Goal: Complete application form

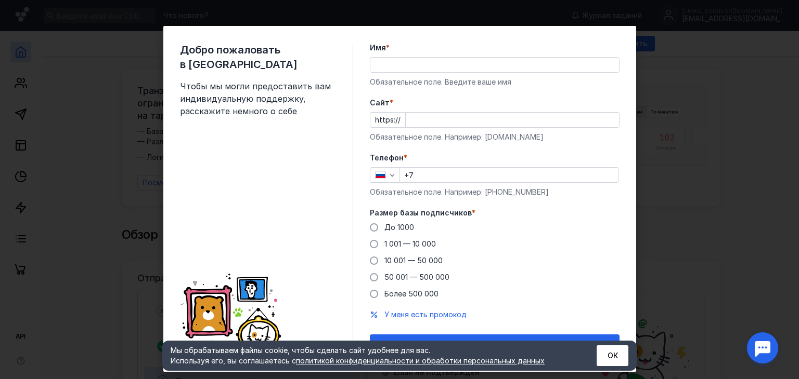
click at [437, 70] on input "Имя *" at bounding box center [494, 65] width 248 height 15
click at [465, 69] on input "Имя *" at bounding box center [494, 65] width 248 height 15
click at [435, 65] on input "Имя *" at bounding box center [494, 65] width 248 height 15
click at [424, 59] on input "Имя *" at bounding box center [494, 65] width 248 height 15
click at [574, 91] on form "Имя * Обязательное поле. Введите ваше имя [PERSON_NAME] * https:// Обязательное…" at bounding box center [495, 199] width 250 height 313
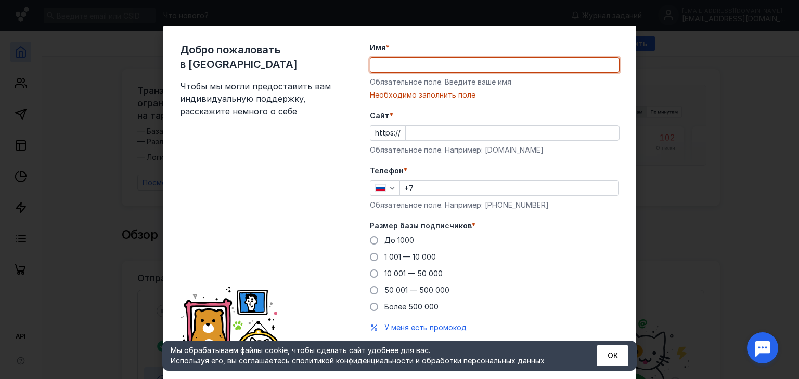
click at [456, 61] on input "Имя *" at bounding box center [494, 65] width 248 height 15
click at [446, 43] on label "Имя *" at bounding box center [495, 48] width 250 height 10
click at [446, 58] on input "Имя *" at bounding box center [494, 65] width 248 height 15
click at [424, 61] on input "Имя *" at bounding box center [494, 65] width 248 height 15
click at [564, 112] on label "Cайт *" at bounding box center [495, 116] width 250 height 10
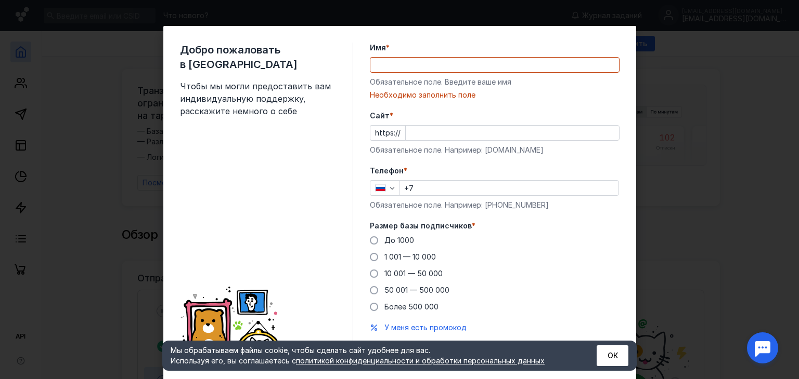
click at [564, 126] on input "Cайт *" at bounding box center [511, 133] width 213 height 15
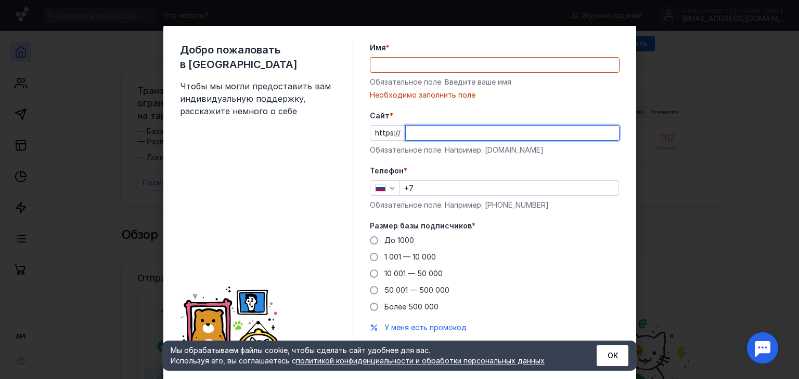
click at [435, 67] on input "Имя *" at bounding box center [494, 65] width 248 height 15
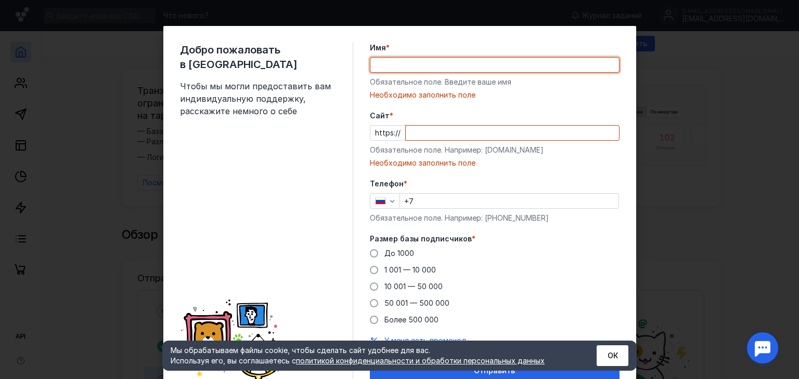
click at [424, 133] on input "Cайт *" at bounding box center [511, 133] width 213 height 15
click at [413, 65] on input "Имя *" at bounding box center [494, 65] width 248 height 15
type input "ООО "Доступное Право""
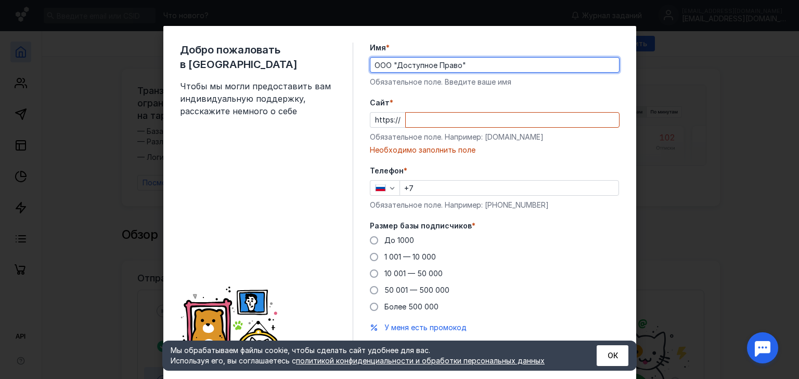
click at [430, 120] on input "Cайт *" at bounding box center [511, 120] width 213 height 15
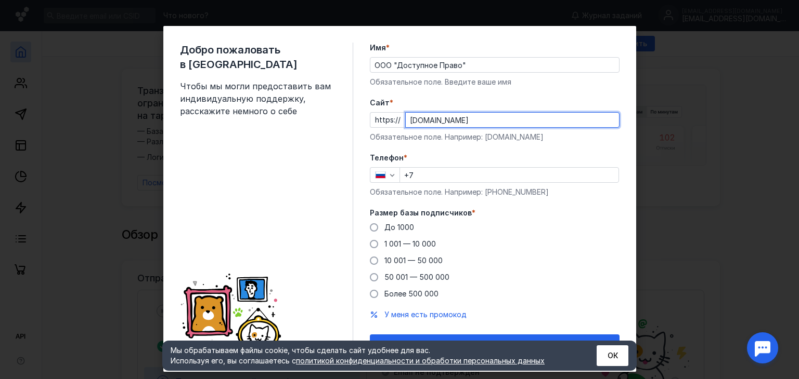
type input "[DOMAIN_NAME]"
click at [474, 177] on input "+7" at bounding box center [509, 175] width 218 height 15
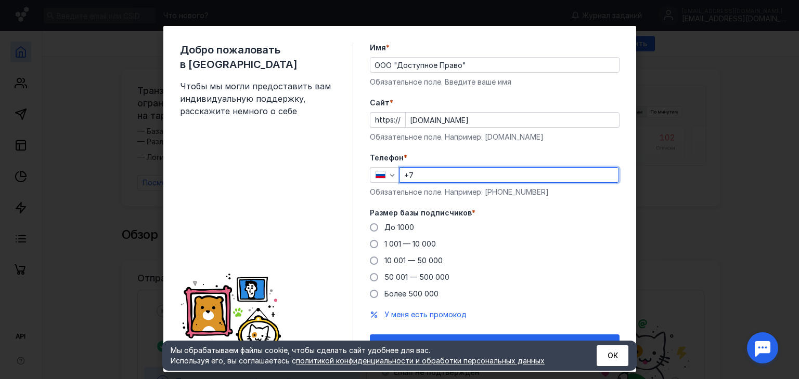
drag, startPoint x: 446, startPoint y: 175, endPoint x: 318, endPoint y: 171, distance: 127.9
click at [318, 171] on div "Добро пожаловать в Sendsay Чтобы мы могли предоставить вам индивидуальную подде…" at bounding box center [399, 199] width 473 height 346
paste input "[PHONE_NUMBER]"
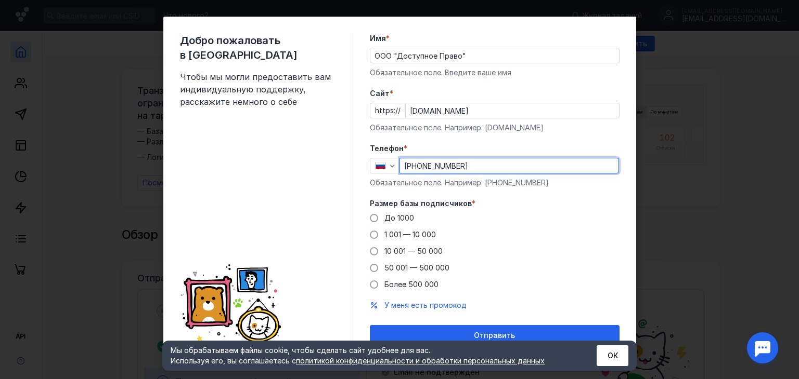
scroll to position [19, 0]
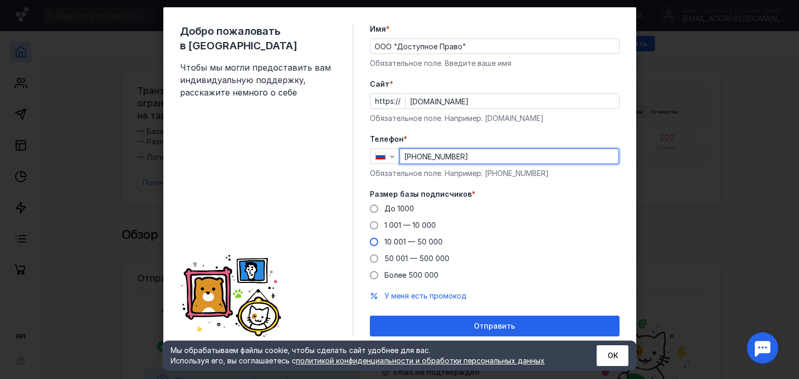
type input "[PHONE_NUMBER]"
click at [372, 240] on span at bounding box center [374, 242] width 8 height 8
click at [0, 0] on input "10 001 — 50 000" at bounding box center [0, 0] width 0 height 0
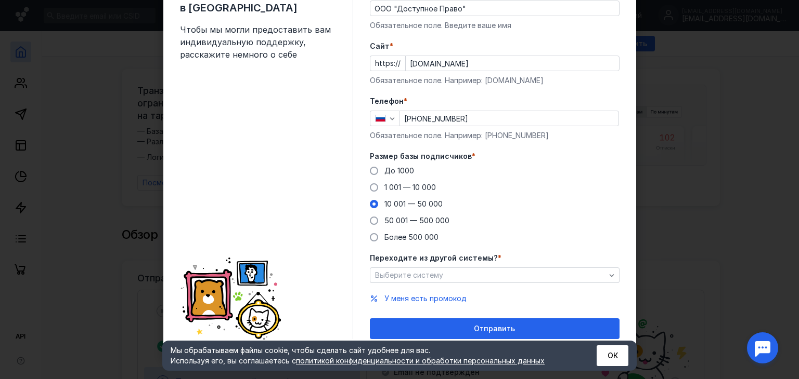
scroll to position [59, 0]
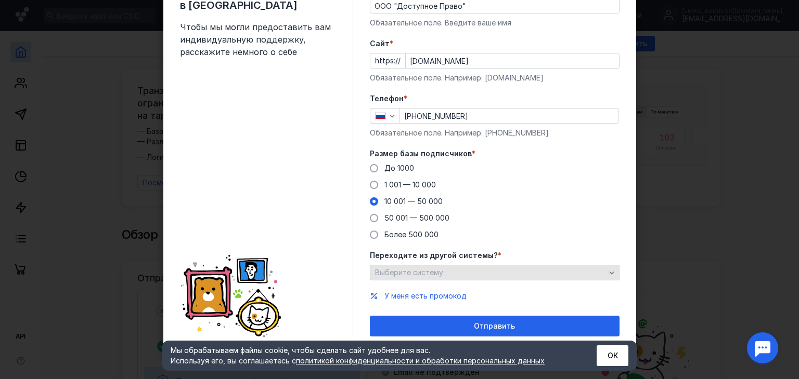
click at [491, 271] on div "Выберите систему" at bounding box center [489, 273] width 235 height 9
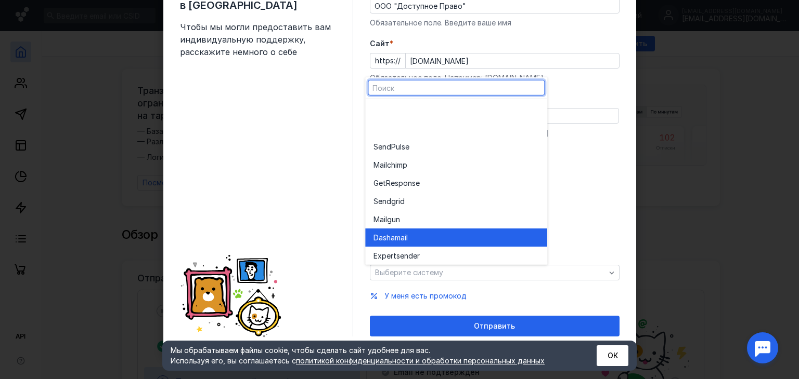
scroll to position [57, 0]
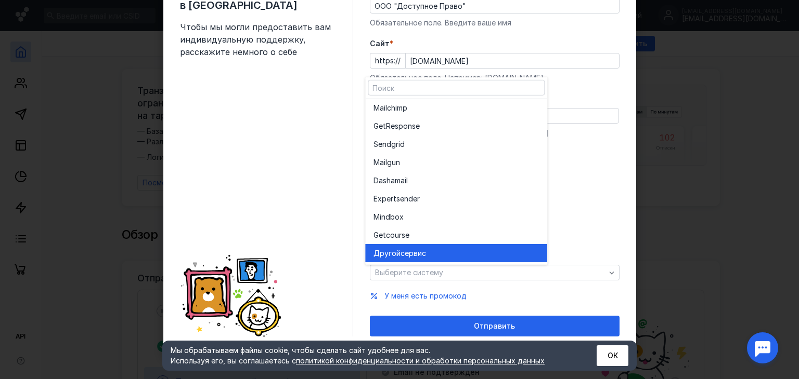
click at [393, 251] on span "Другой" at bounding box center [386, 253] width 27 height 10
